Goal: Task Accomplishment & Management: Manage account settings

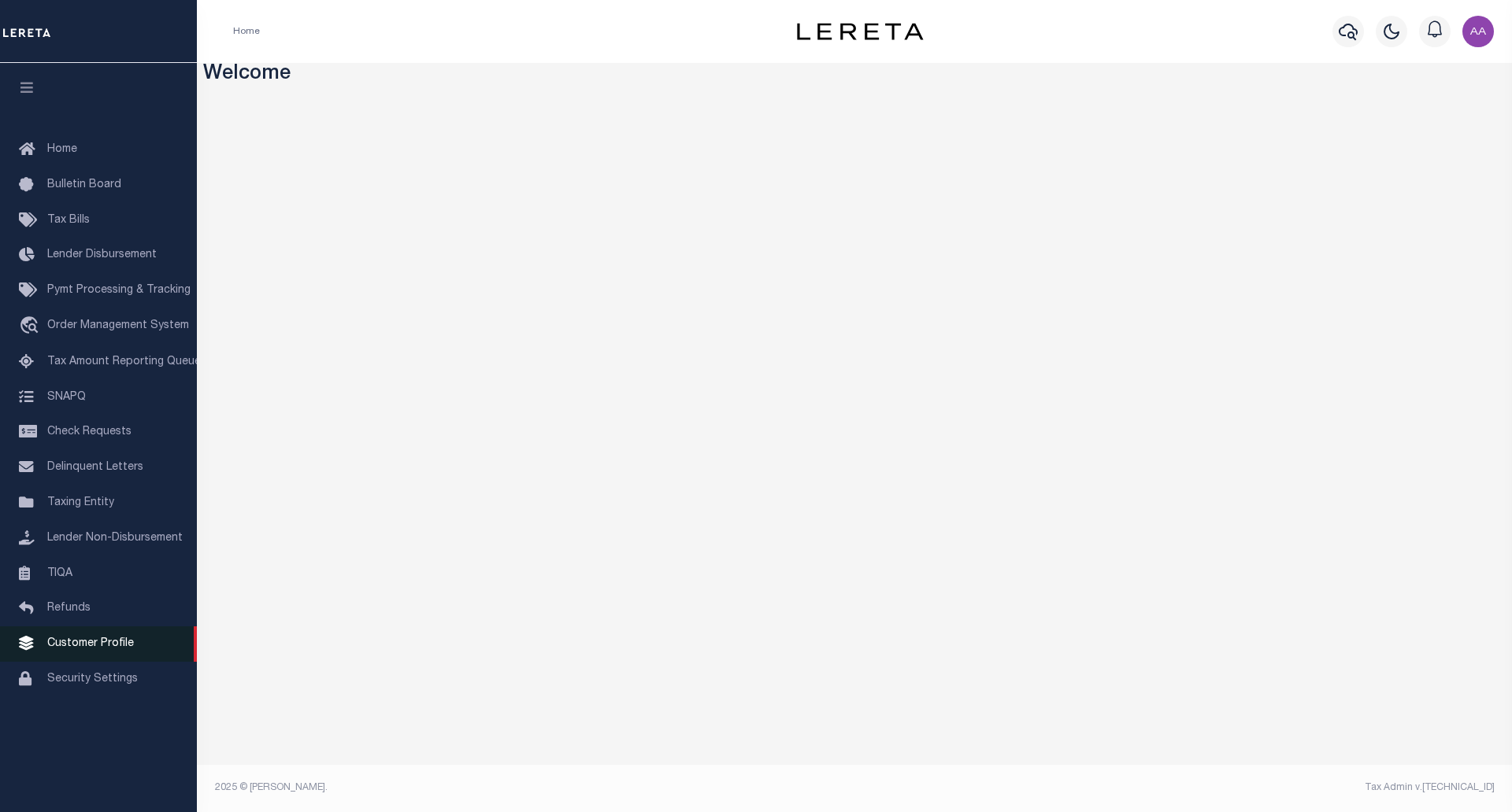
click at [90, 645] on link "Customer Profile" at bounding box center [98, 644] width 197 height 36
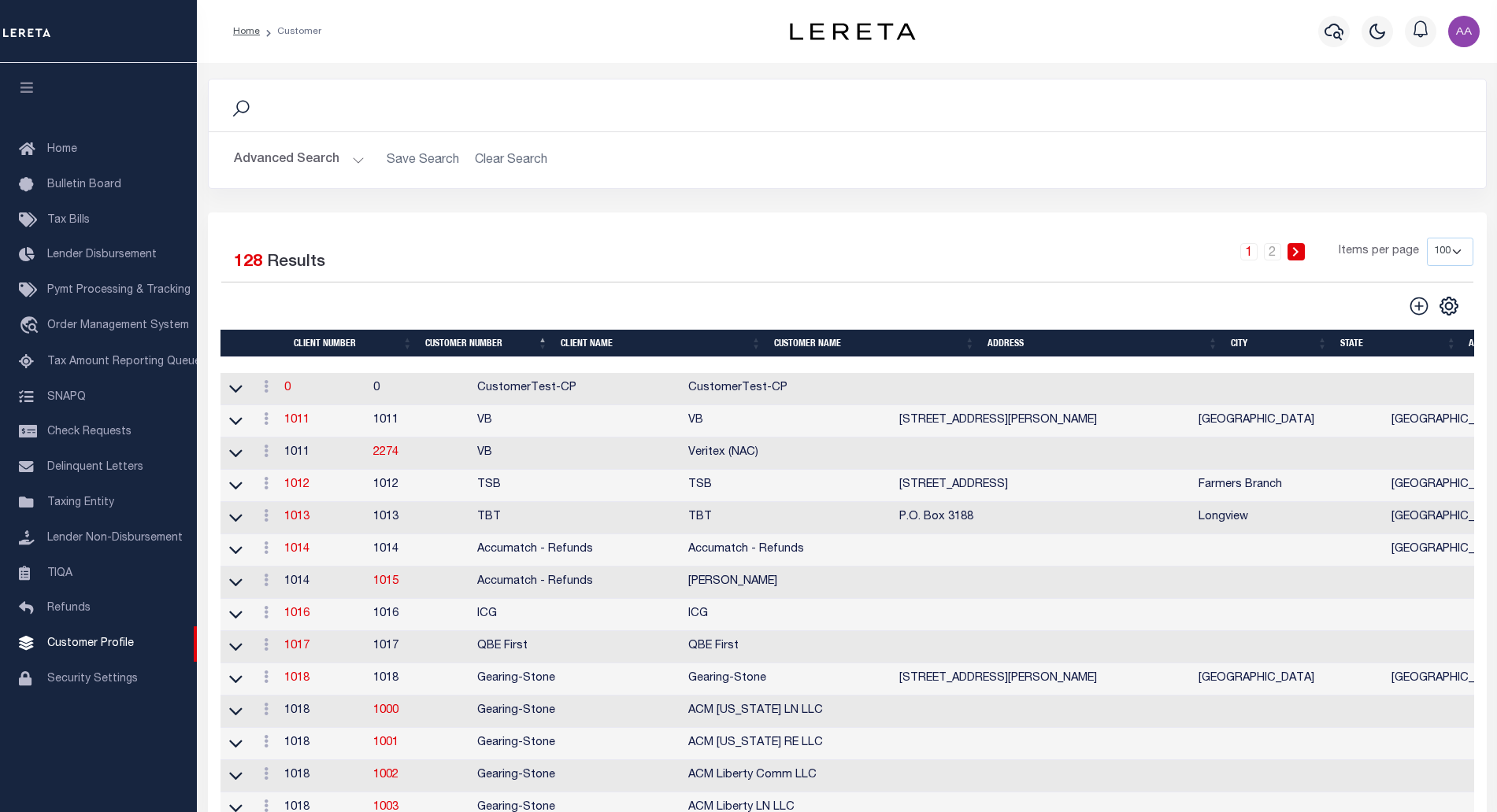
click at [318, 163] on button "Advanced Search" at bounding box center [300, 160] width 131 height 31
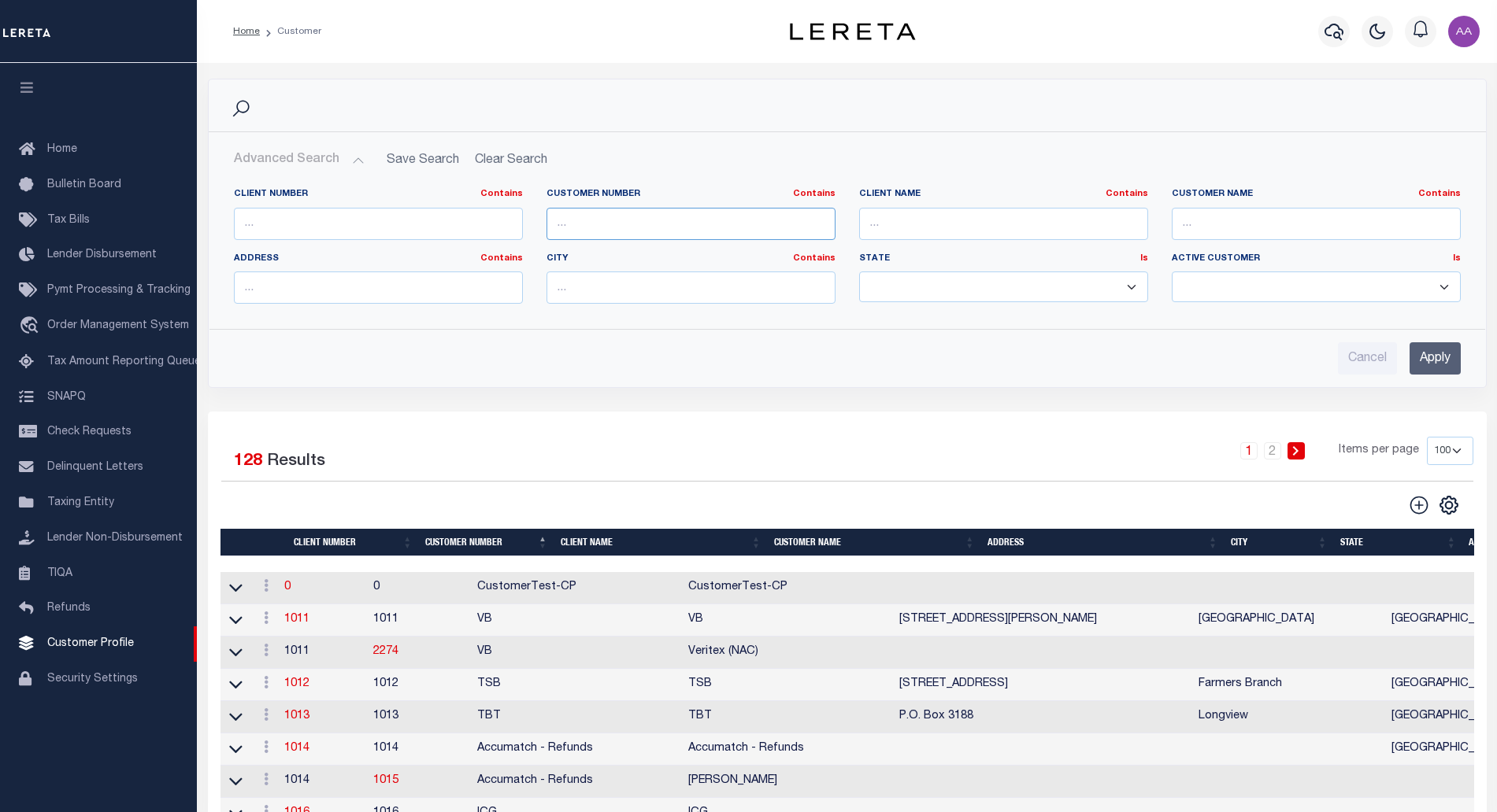
click at [618, 230] on input "text" at bounding box center [690, 223] width 289 height 32
type input "2241"
click at [1453, 361] on input "Apply" at bounding box center [1435, 358] width 51 height 32
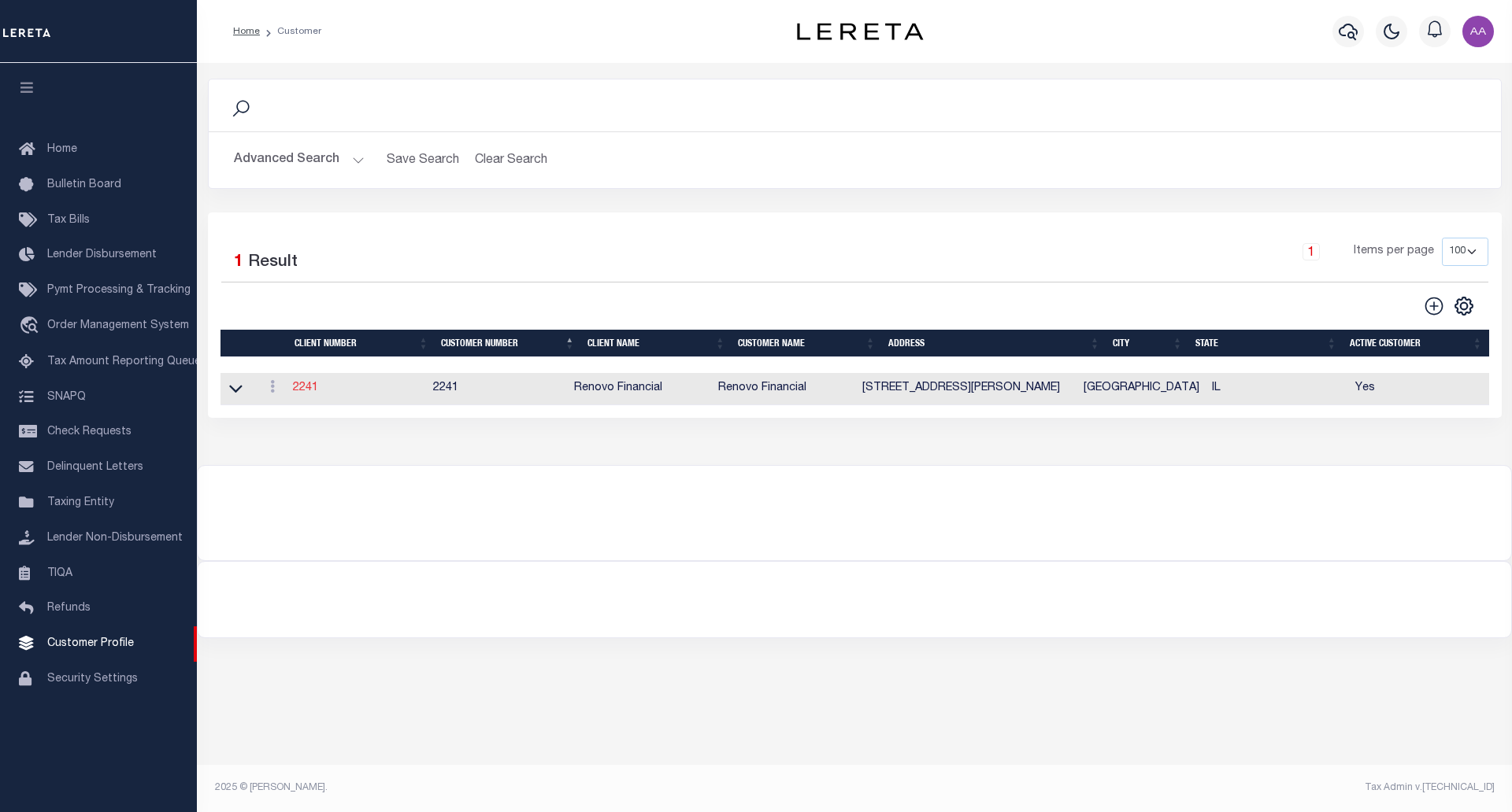
click at [315, 391] on link "2241" at bounding box center [306, 388] width 26 height 11
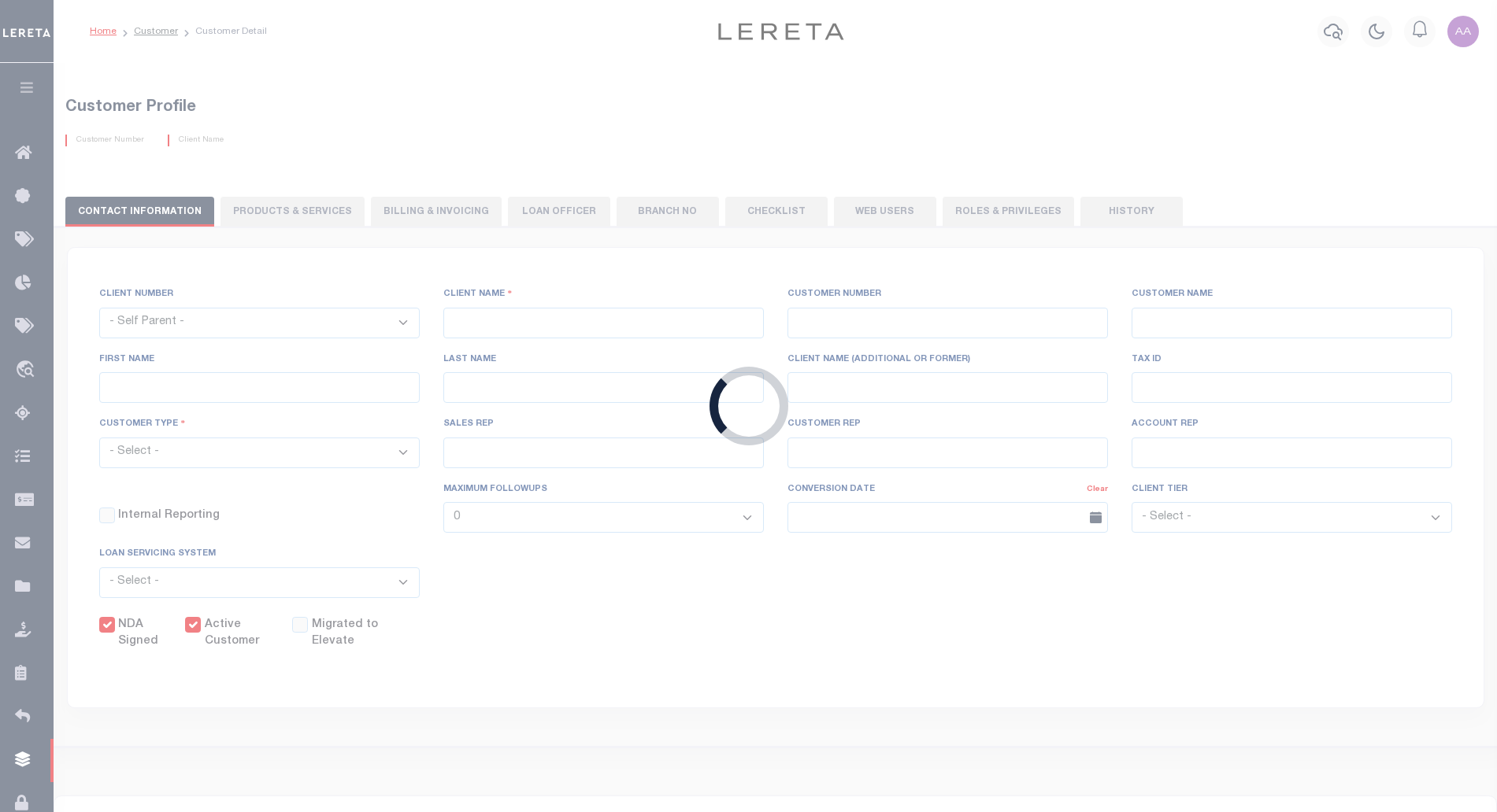
select select
type input "Renovo Financial"
type input "2241"
type input "Renovo Financial"
type input "Steven"
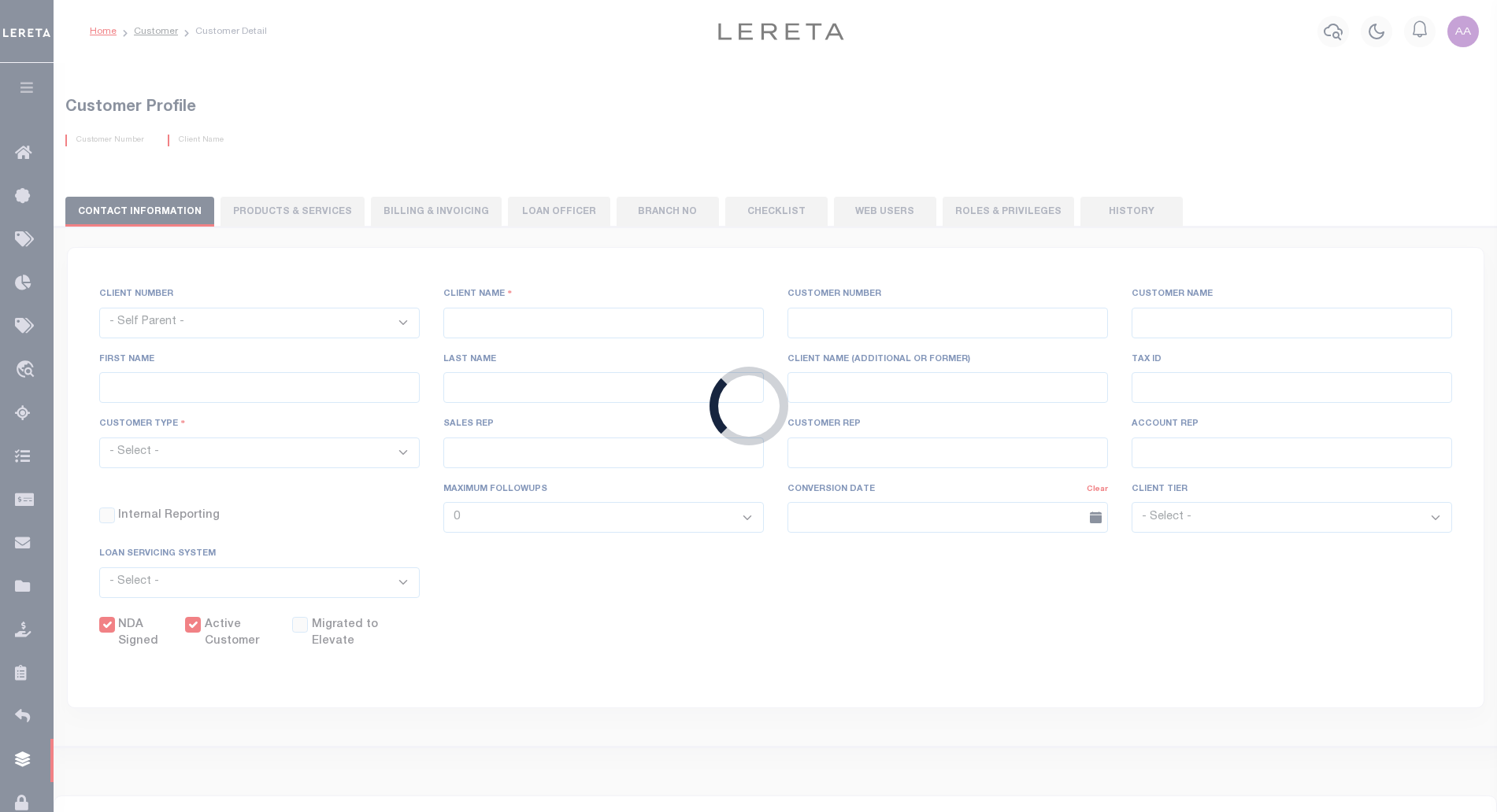
type input "Klemp"
select select "Mixed Portfolio"
type input "Tiffany Stringfellow"
type input "Barbara Kendrick"
type input "Debbie Vecellio"
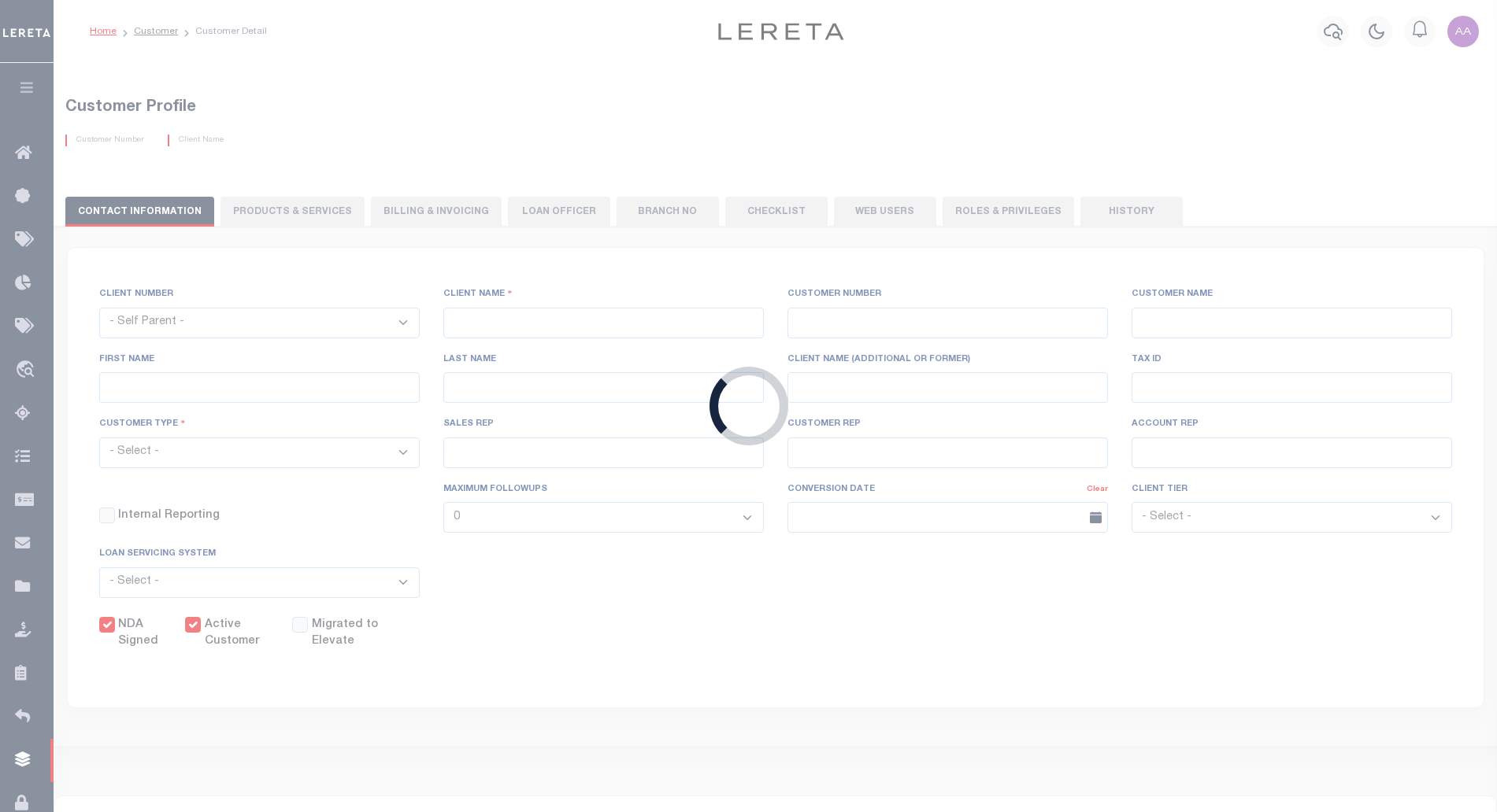
checkbox input "true"
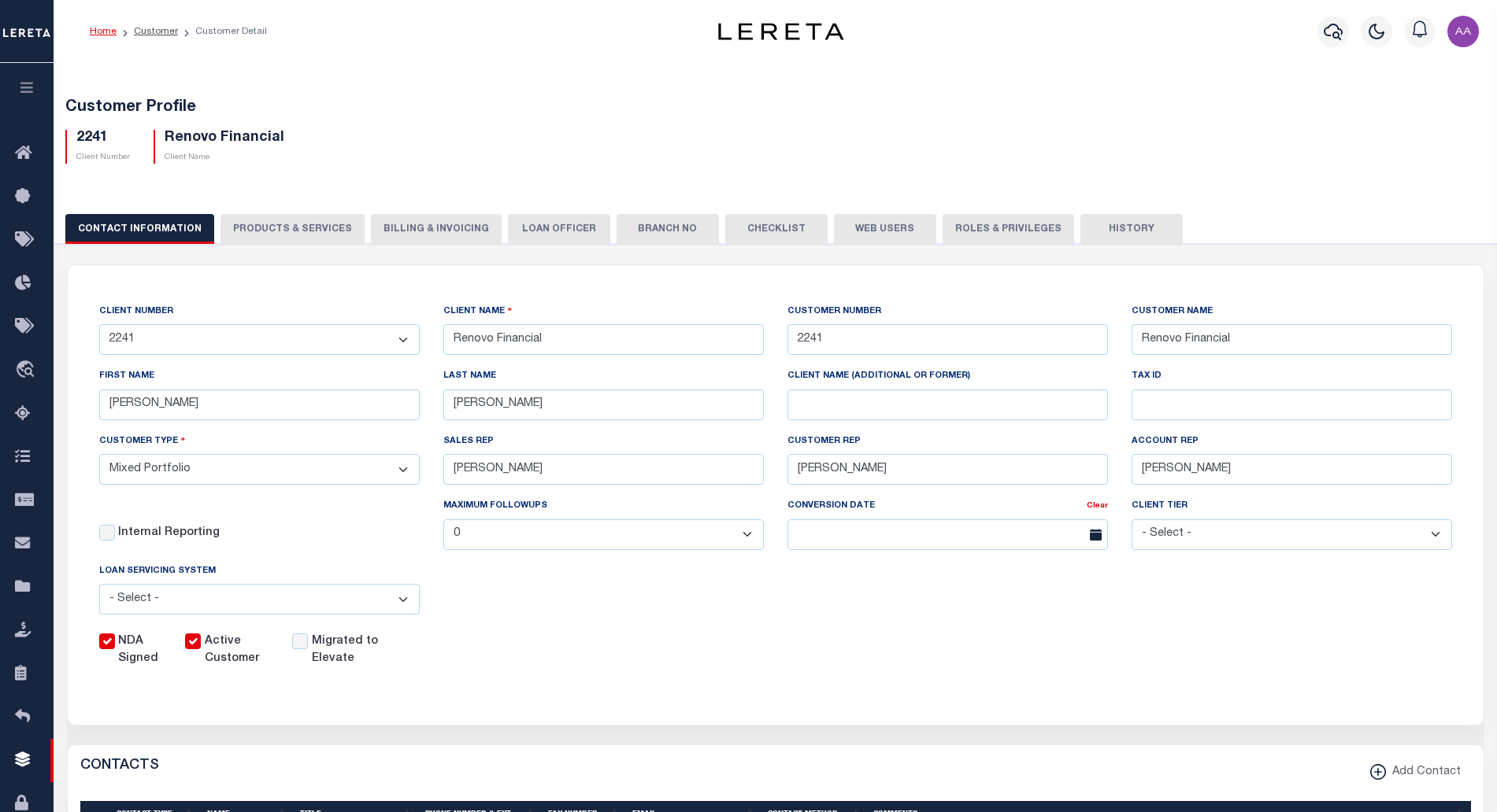
click at [259, 220] on button "PRODUCTS & SERVICES" at bounding box center [292, 228] width 144 height 30
select select "STX"
radio input "true"
checkbox input "true"
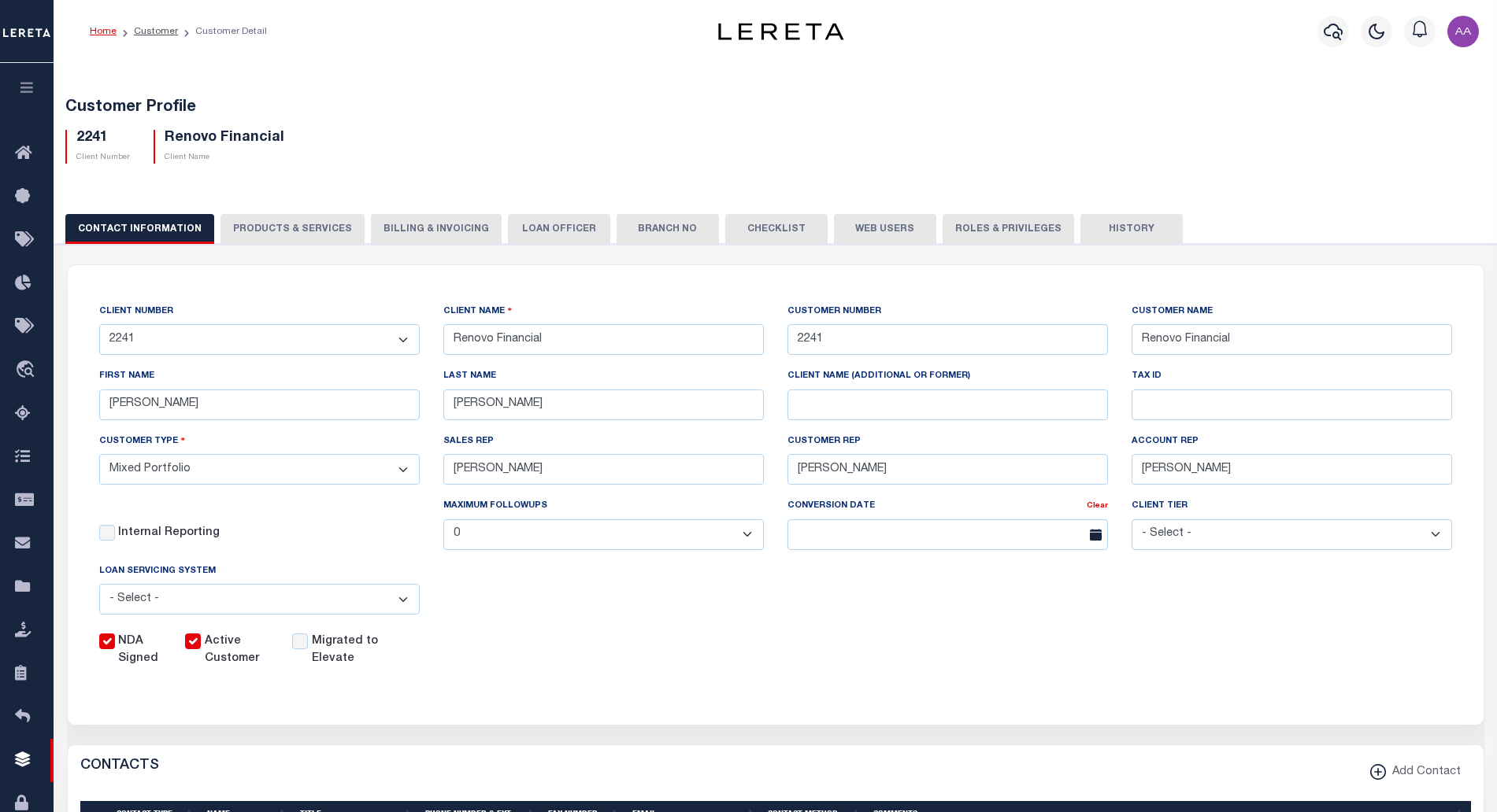
type textarea "$1.10 monthly tracking fee per parcel per month for Refi Parcel in excess of 5 …"
checkbox input "true"
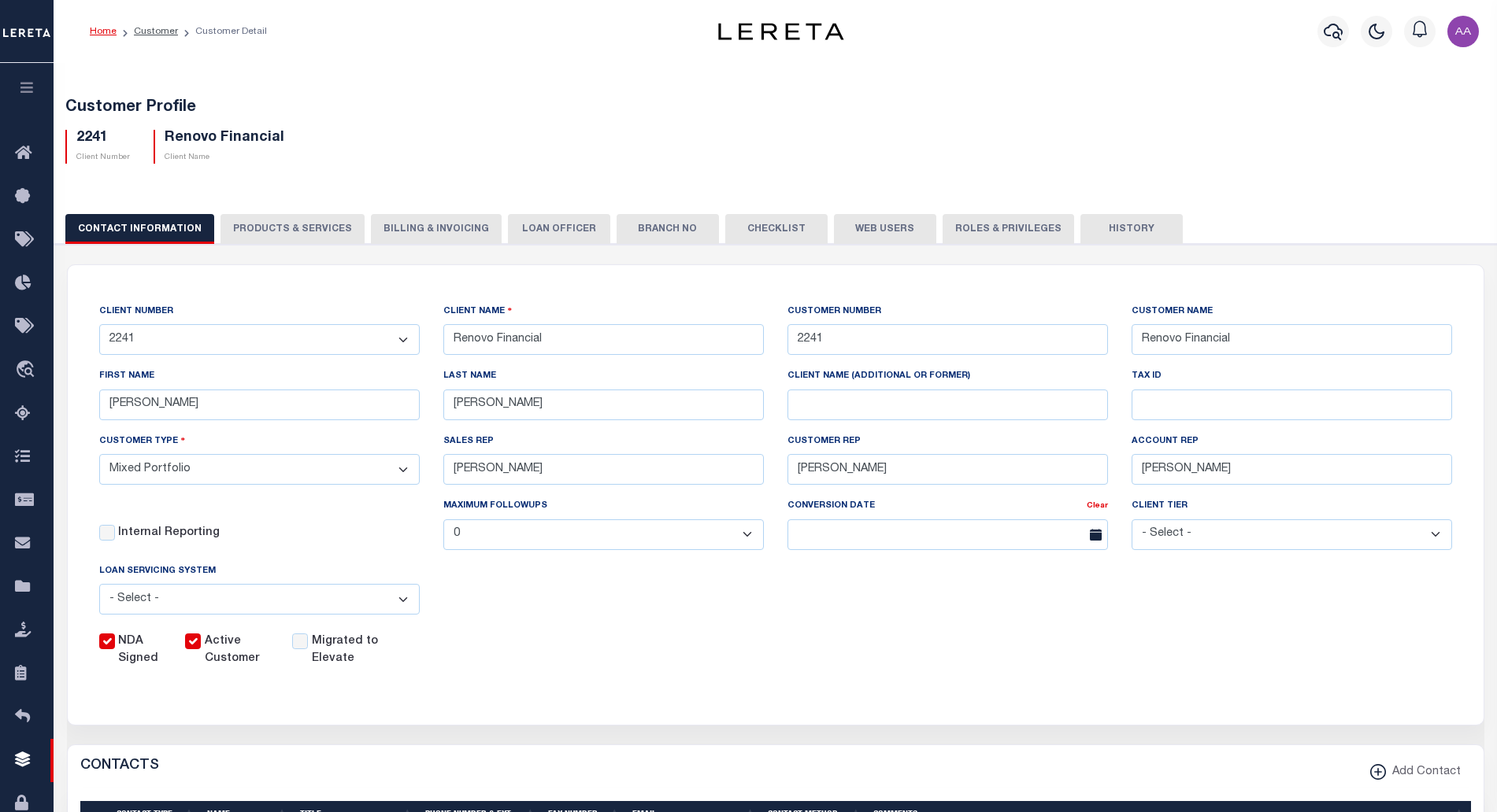
checkbox input "true"
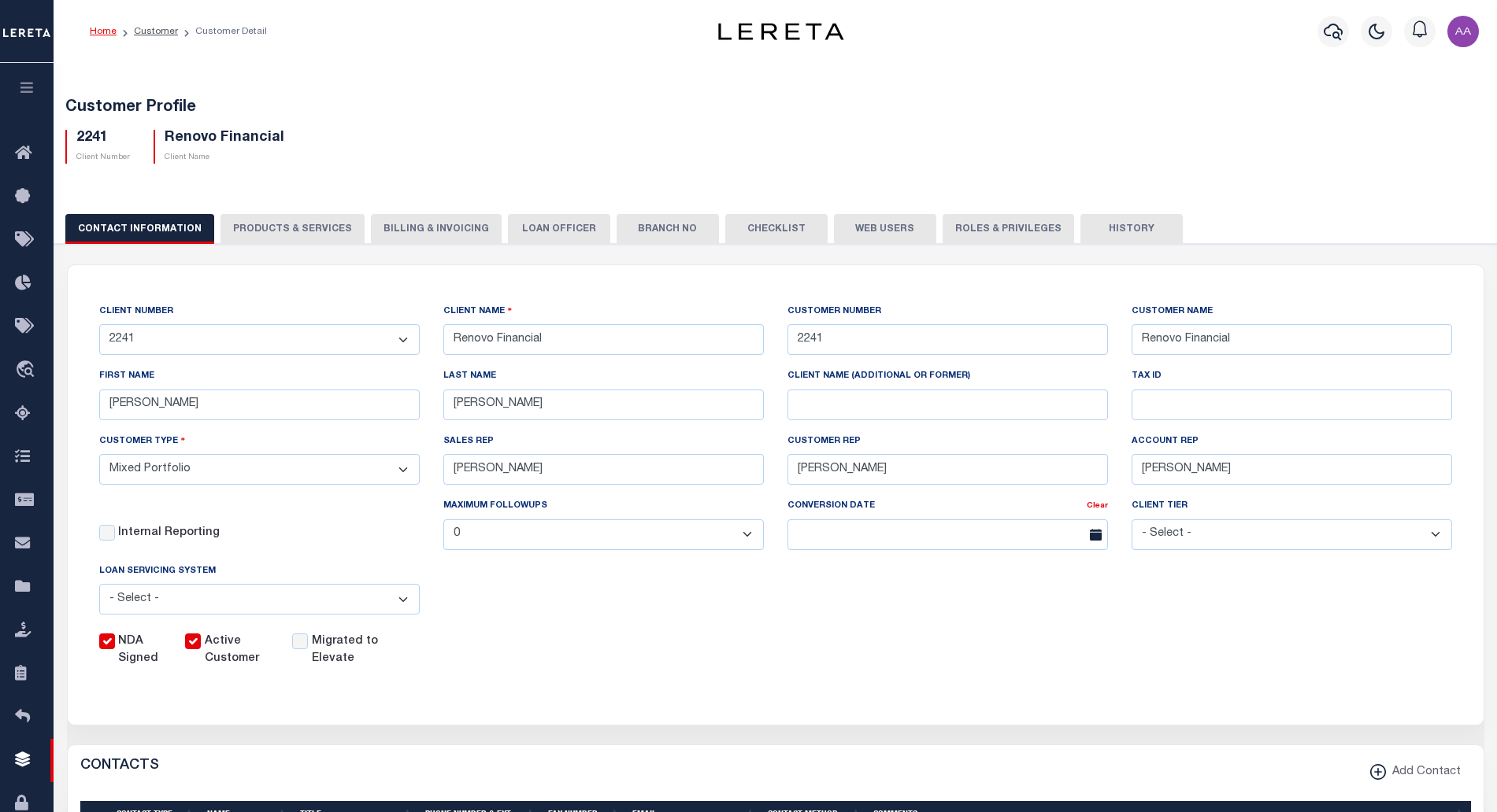
checkbox input "true"
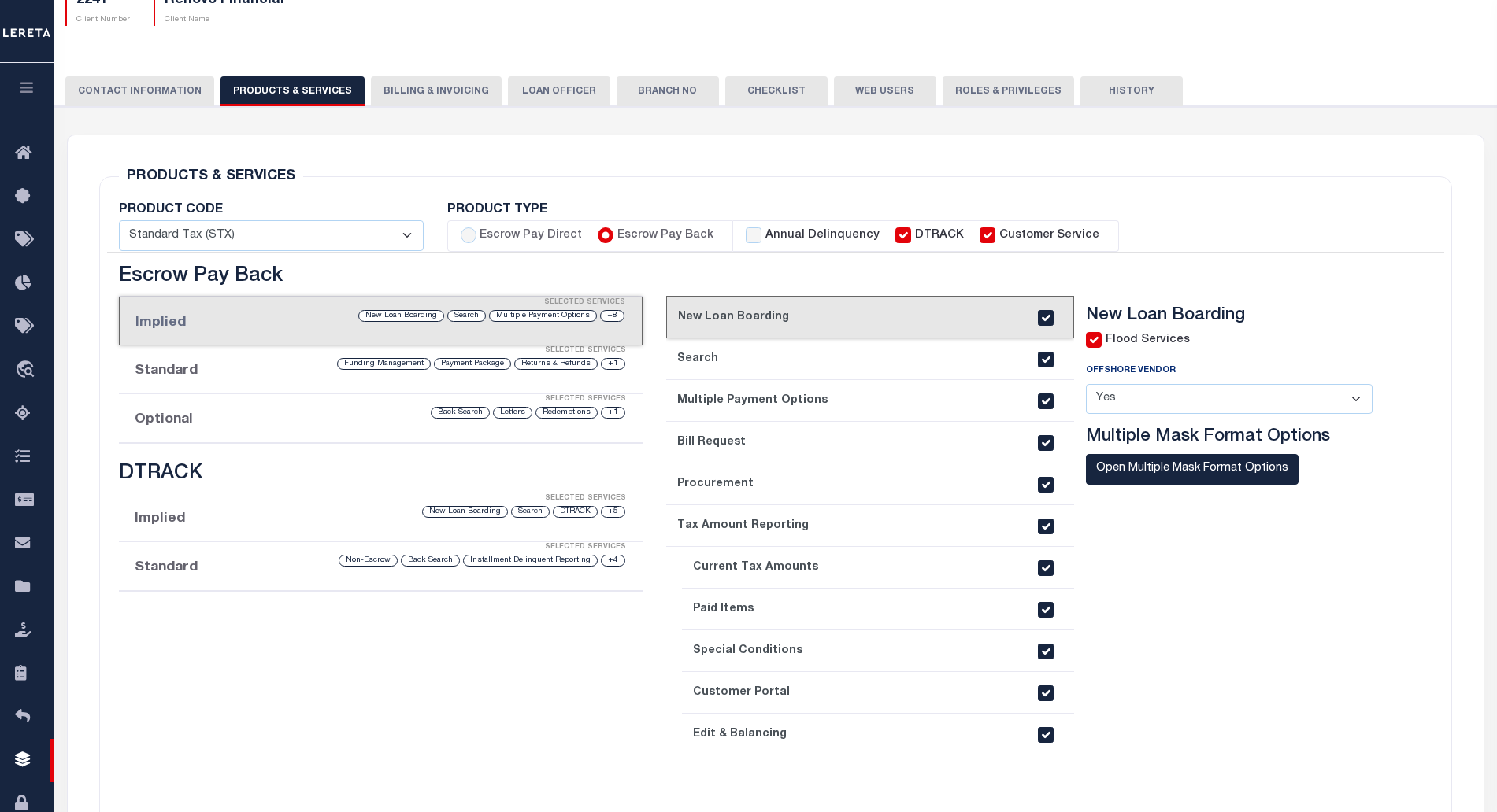
scroll to position [152, 0]
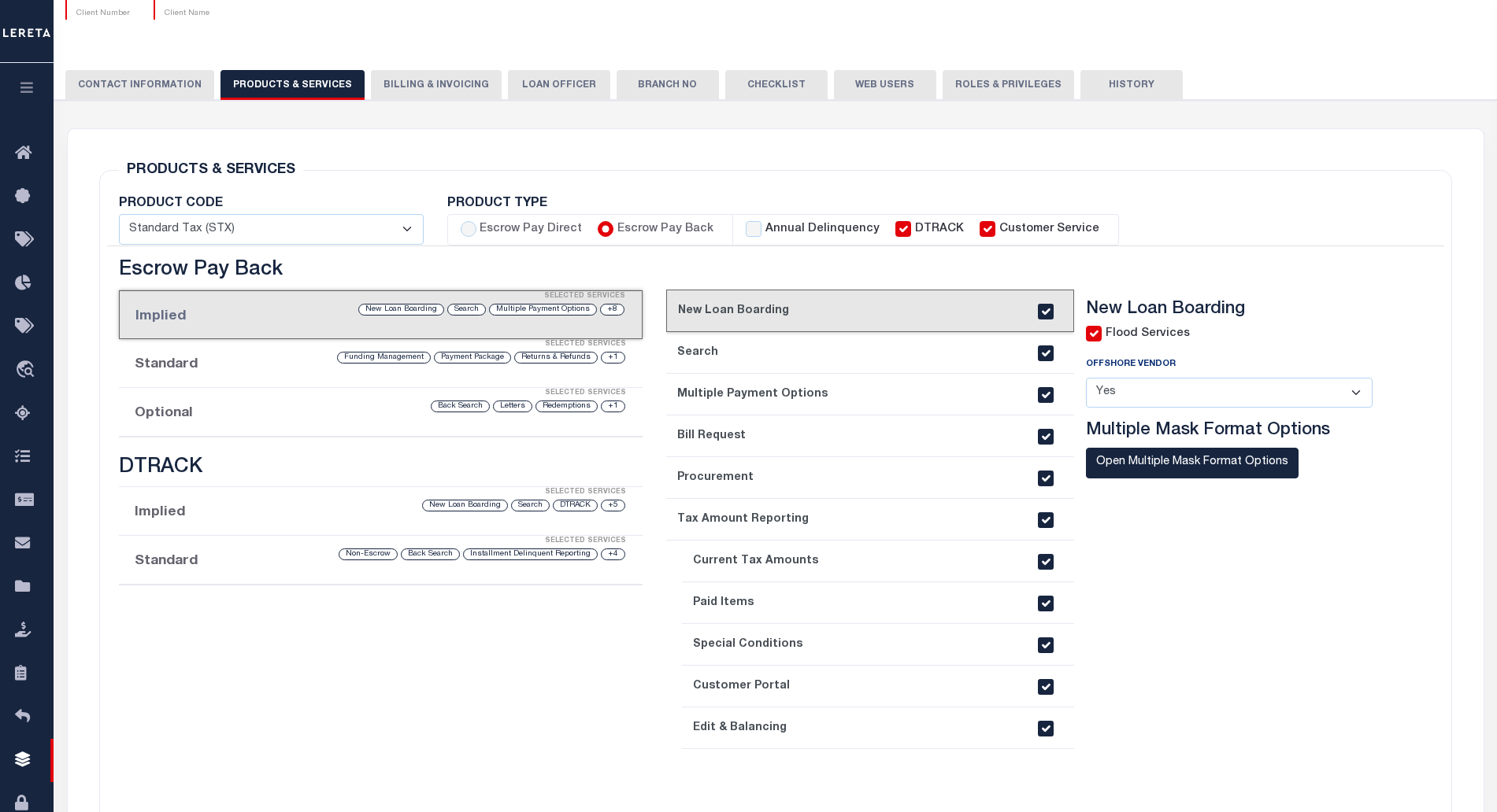
click at [463, 413] on div "+1 Redemptions Letters Back Search" at bounding box center [442, 406] width 369 height 15
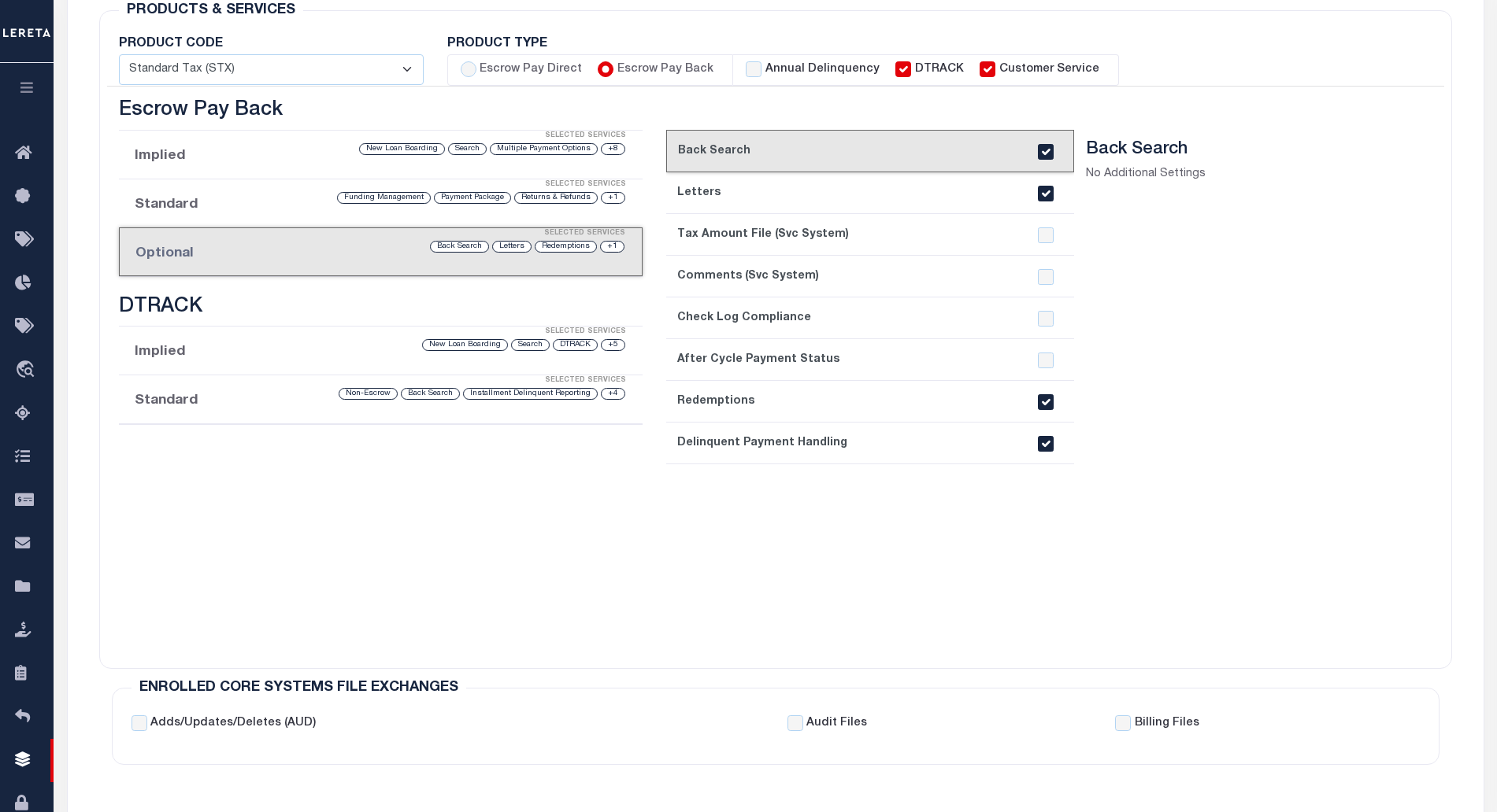
scroll to position [302, 0]
